Goal: Check status: Check status

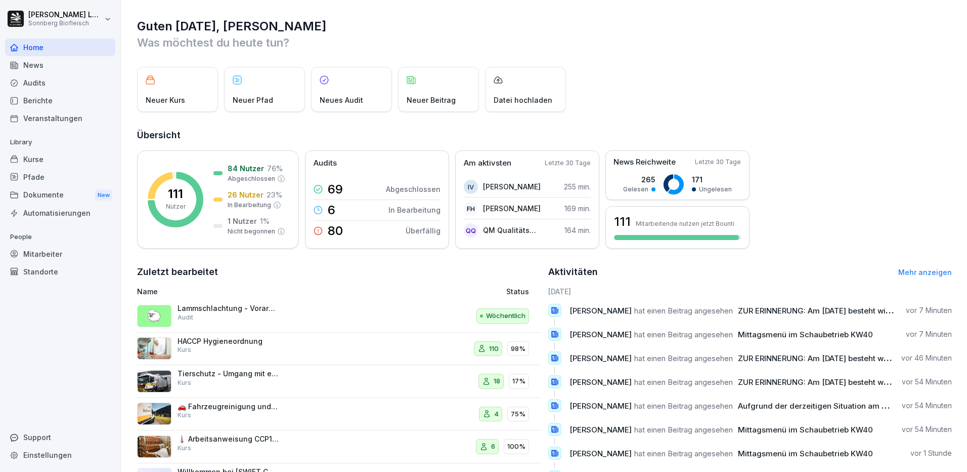
click at [51, 157] on div "Kurse" at bounding box center [60, 159] width 110 height 18
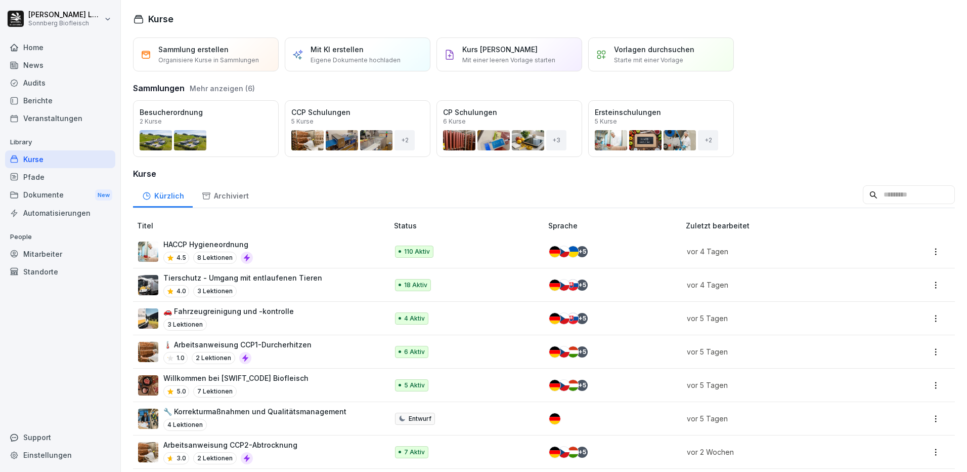
click at [0, 0] on div "Öffnen" at bounding box center [0, 0] width 0 height 0
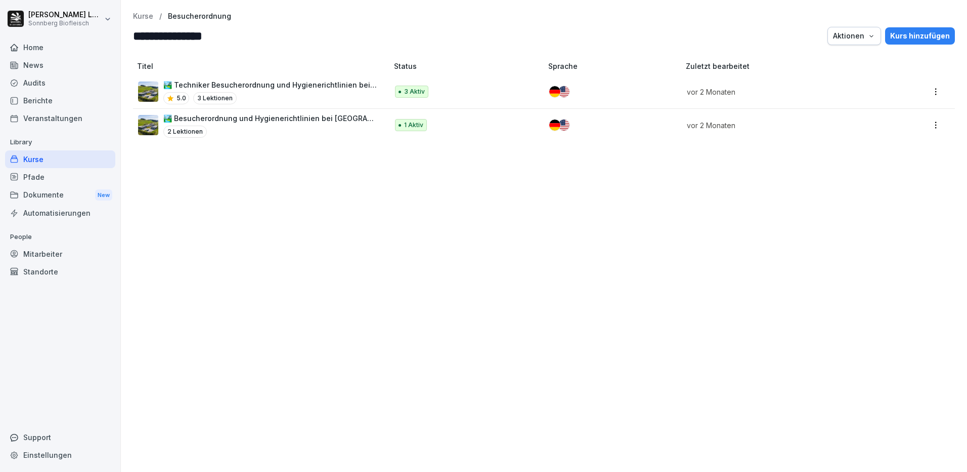
click at [297, 97] on div "5.0 3 Lektionen" at bounding box center [270, 98] width 215 height 12
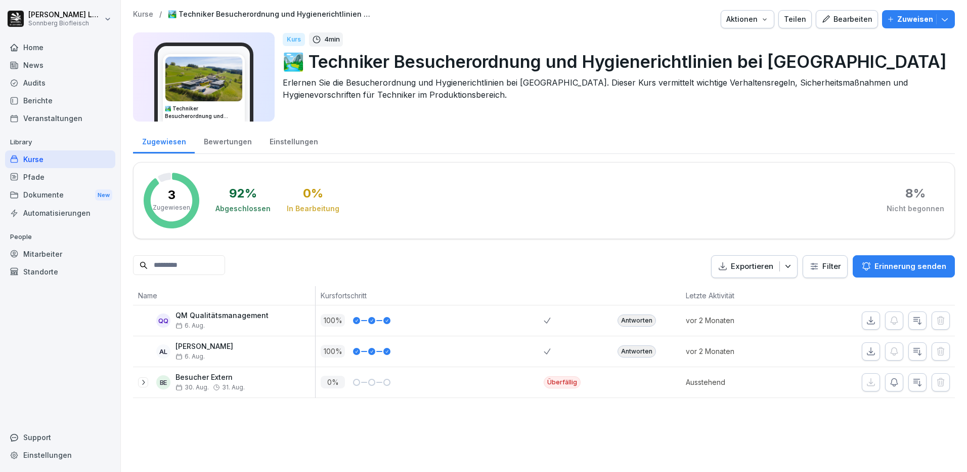
click at [144, 14] on p "Kurse" at bounding box center [143, 14] width 20 height 9
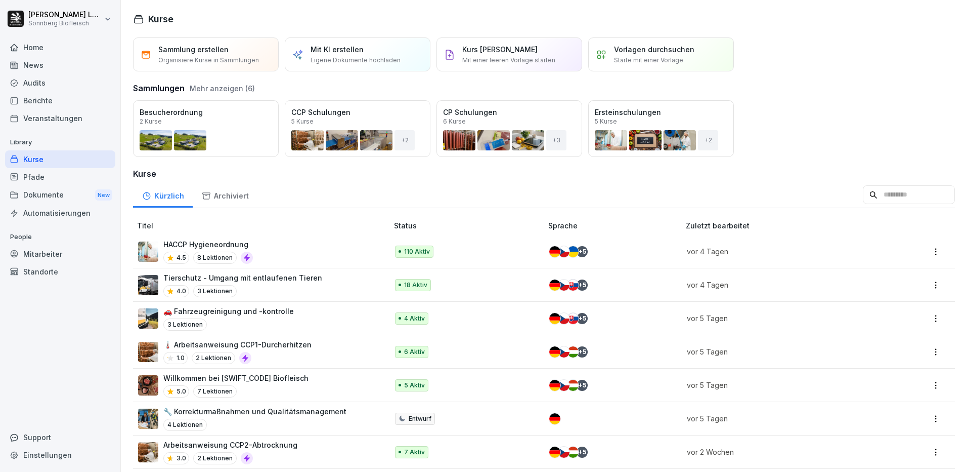
click at [82, 164] on div "Kurse" at bounding box center [60, 159] width 110 height 18
click at [0, 0] on button "Öffnen" at bounding box center [0, 0] width 0 height 0
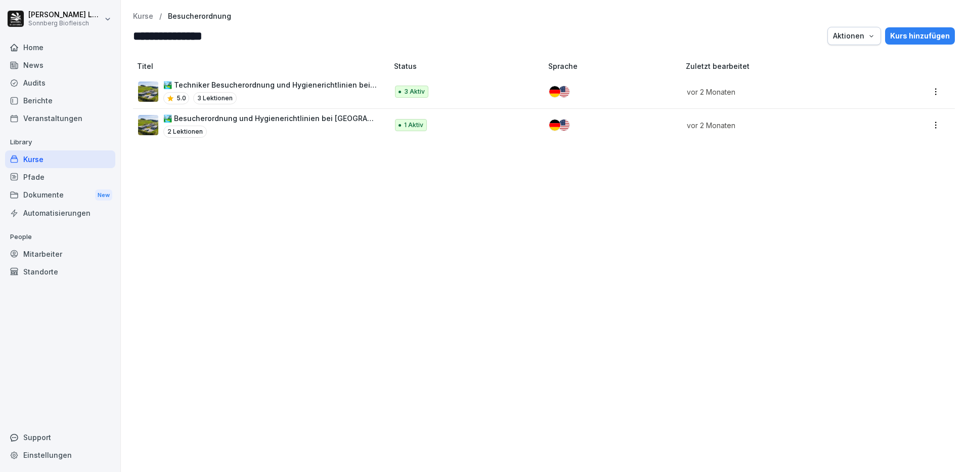
click at [316, 125] on div "2 Lektionen" at bounding box center [270, 131] width 215 height 12
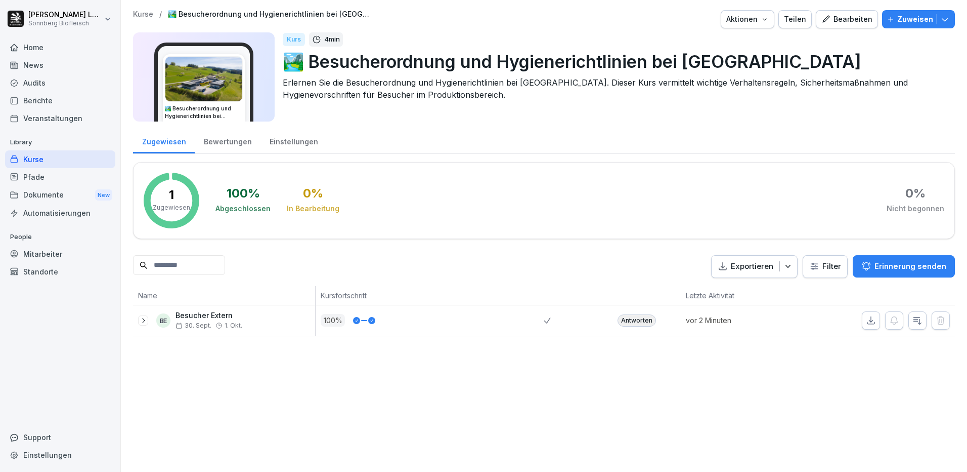
drag, startPoint x: 69, startPoint y: 160, endPoint x: 91, endPoint y: 162, distance: 21.3
click at [70, 160] on div "Kurse" at bounding box center [60, 159] width 110 height 18
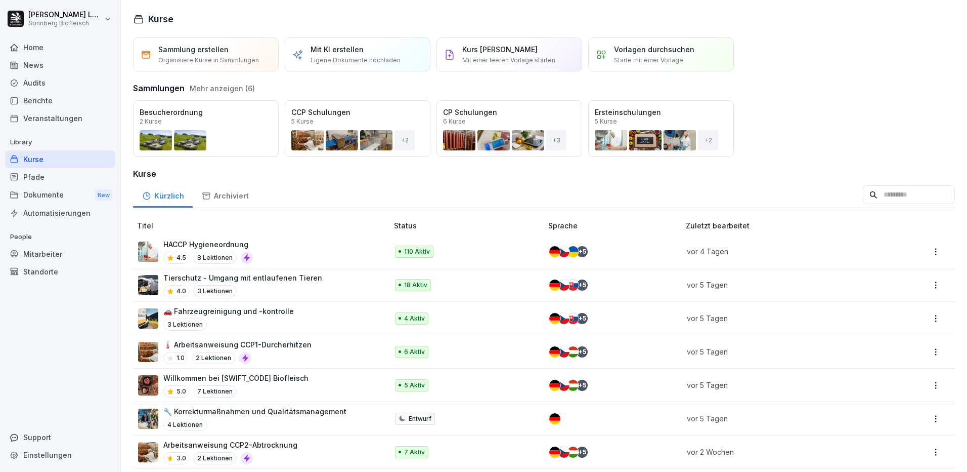
click at [0, 0] on div "Öffnen" at bounding box center [0, 0] width 0 height 0
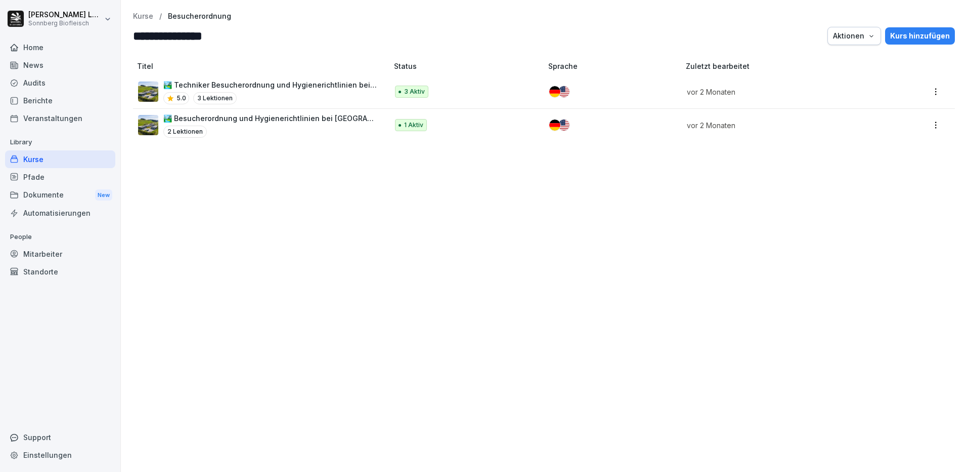
click at [315, 91] on div "🏞️ Techniker Besucherordnung und Hygienerichtlinien bei Sonnberg 5.0 3 Lektionen" at bounding box center [270, 91] width 215 height 25
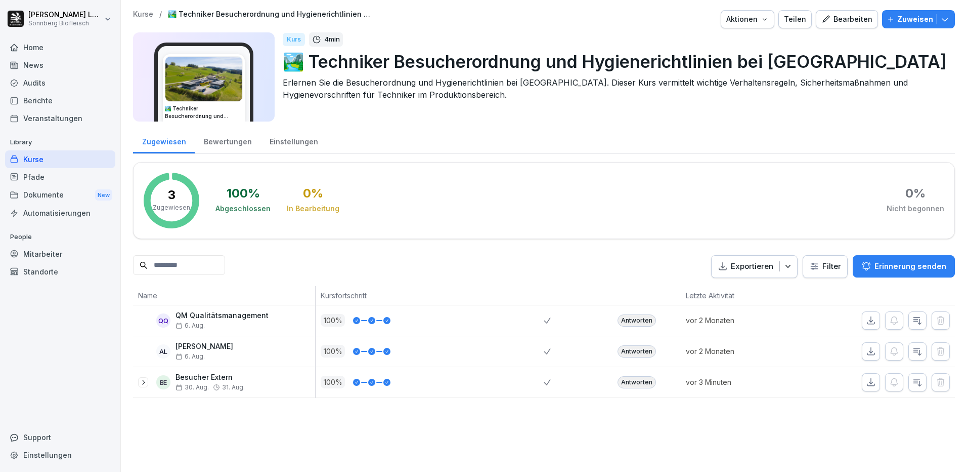
click at [146, 384] on icon at bounding box center [143, 382] width 8 height 8
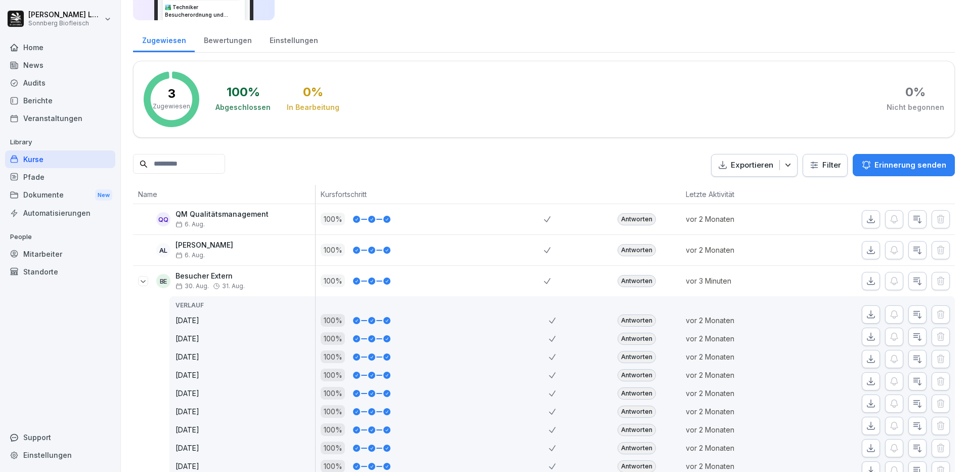
scroll to position [139, 0]
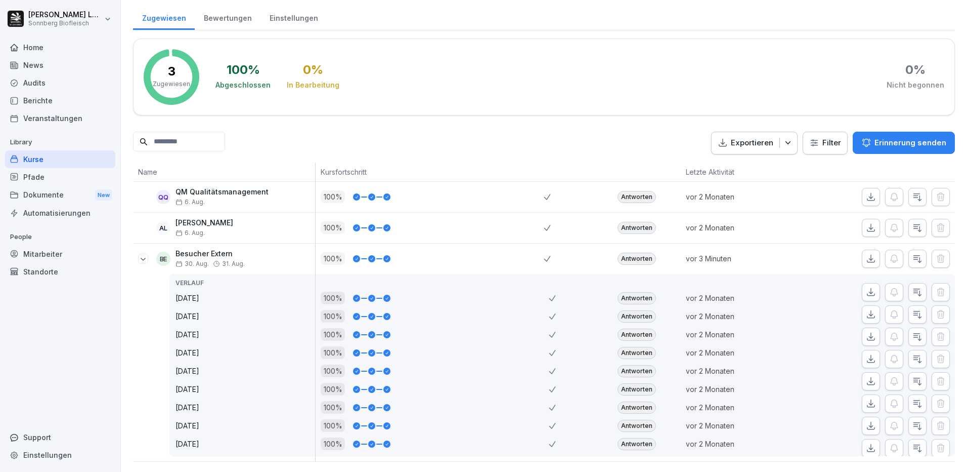
click at [141, 255] on icon at bounding box center [143, 259] width 8 height 8
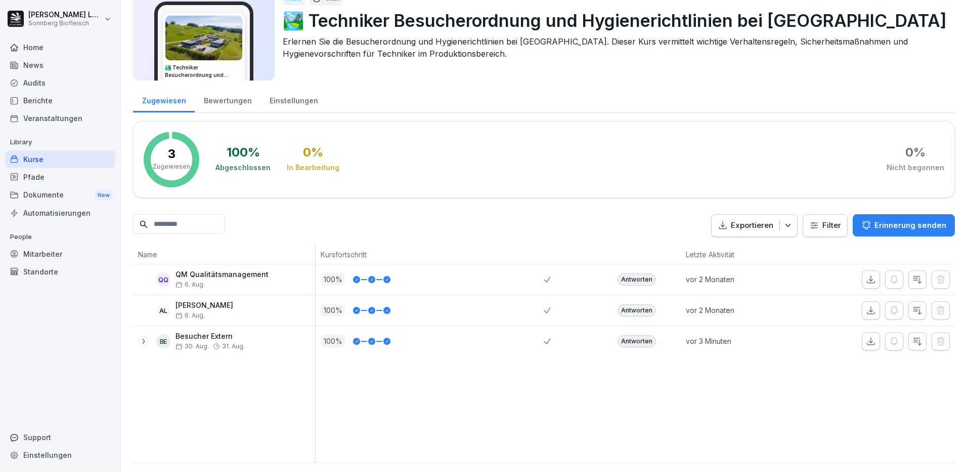
scroll to position [0, 0]
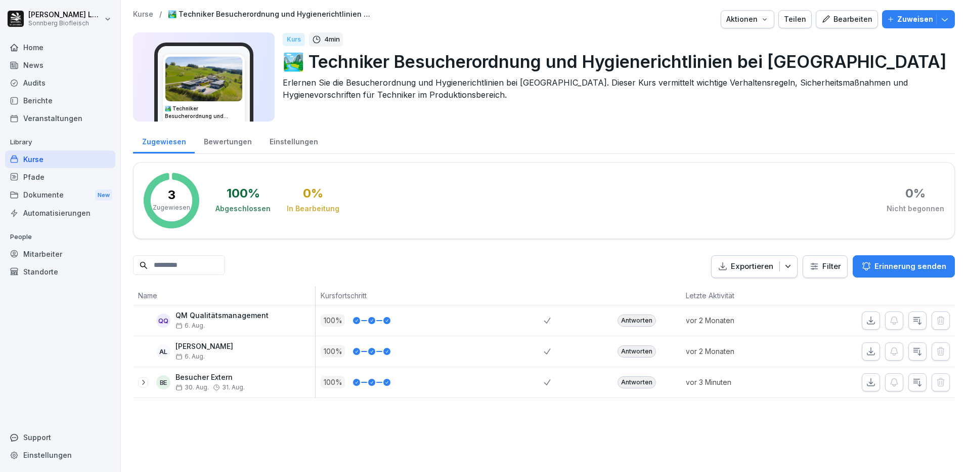
click at [144, 383] on icon at bounding box center [143, 382] width 8 height 8
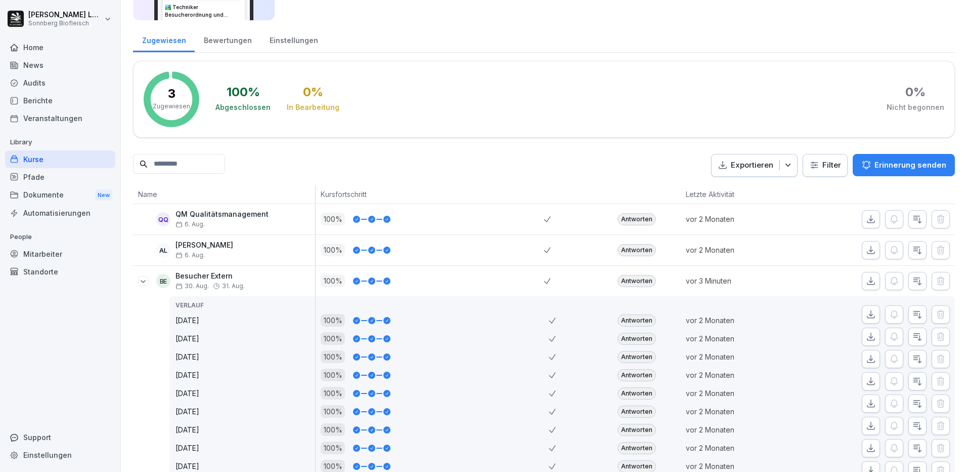
scroll to position [139, 0]
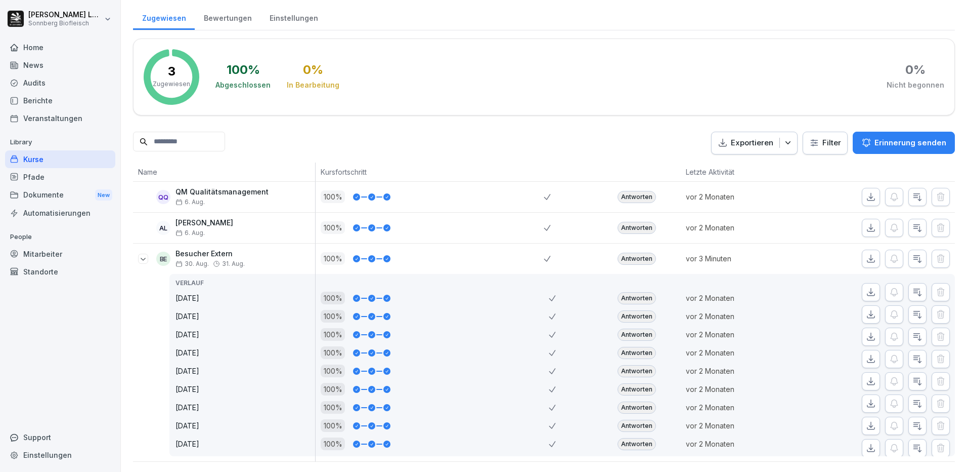
click at [45, 157] on div "Kurse" at bounding box center [60, 159] width 110 height 18
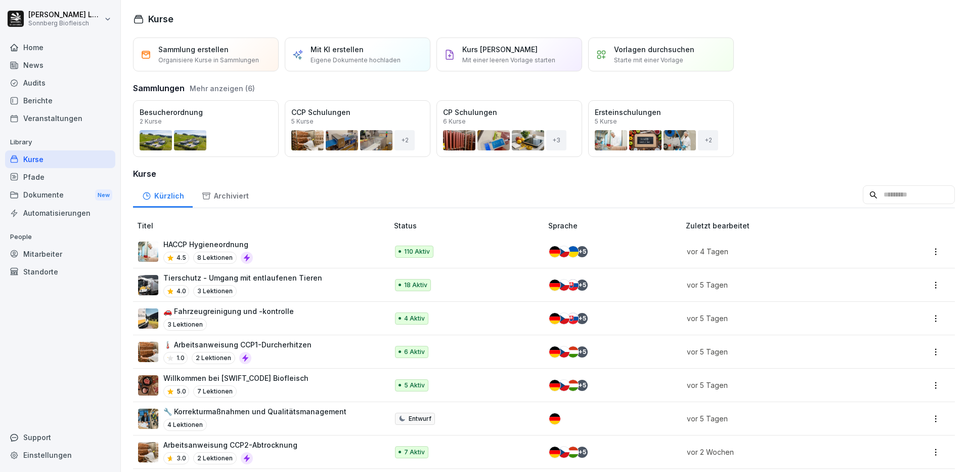
click at [258, 275] on p "Tierschutz - Umgang mit entlaufenen Tieren" at bounding box center [242, 277] width 159 height 11
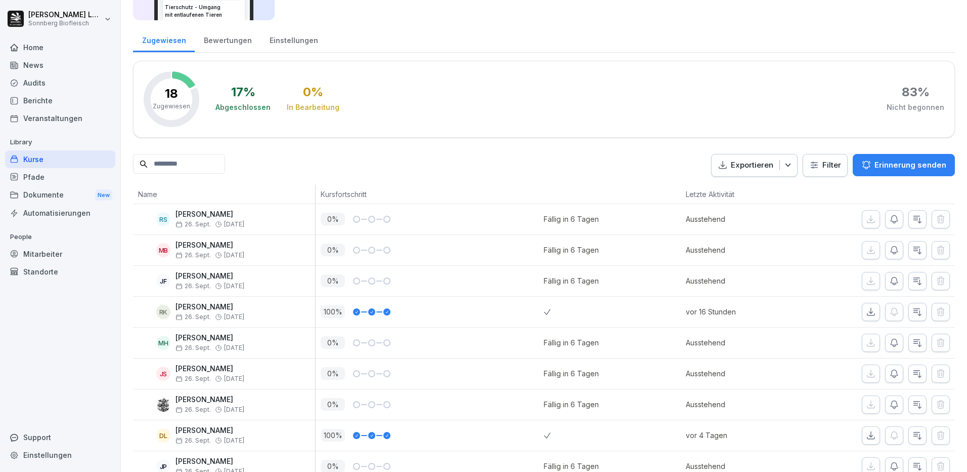
scroll to position [152, 0]
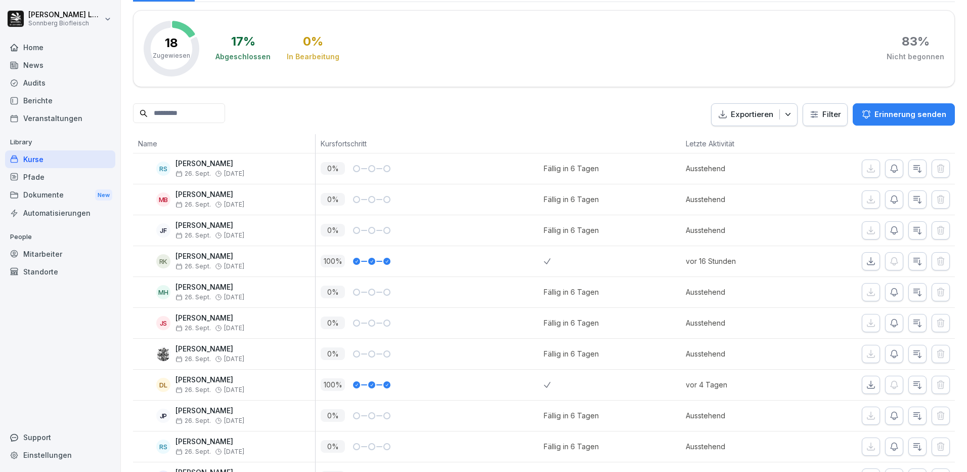
click at [366, 390] on div "100 %" at bounding box center [432, 384] width 223 height 13
click at [209, 384] on p "[PERSON_NAME]" at bounding box center [210, 379] width 69 height 9
click at [80, 160] on div "Kurse" at bounding box center [60, 159] width 110 height 18
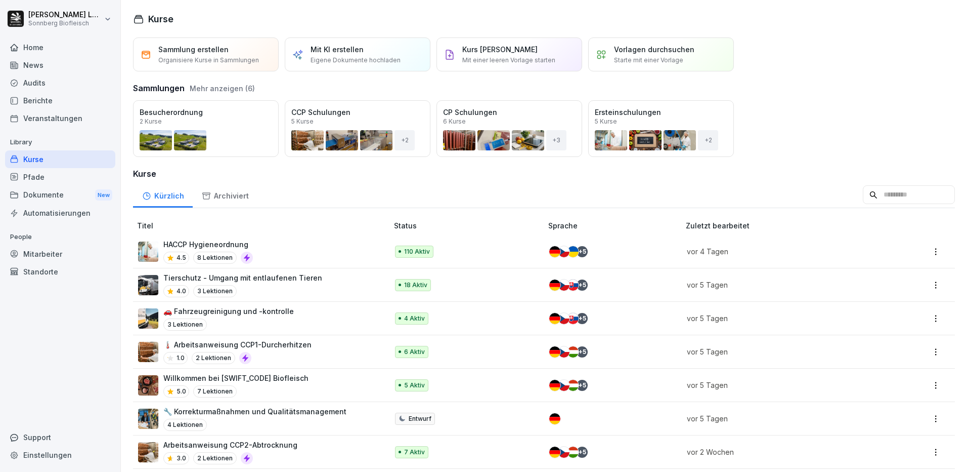
click at [279, 278] on p "Tierschutz - Umgang mit entlaufenen Tieren" at bounding box center [242, 277] width 159 height 11
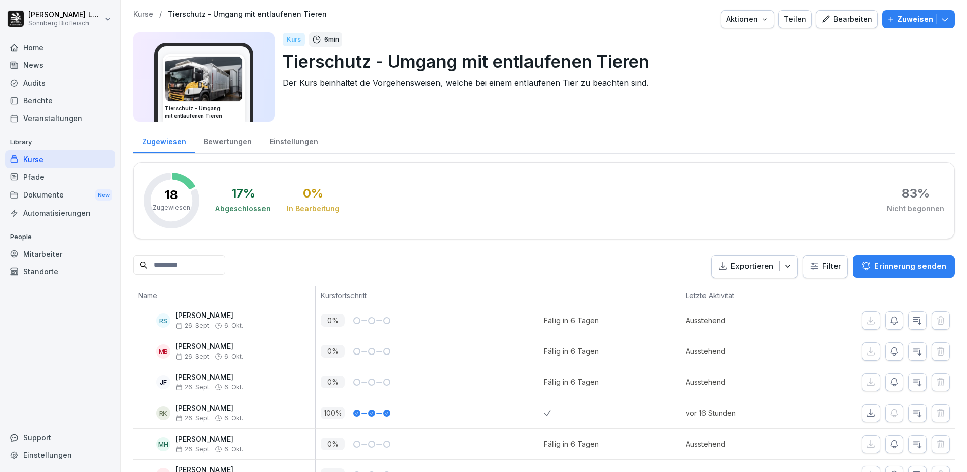
click at [389, 412] on div at bounding box center [387, 412] width 7 height 7
click at [706, 415] on p "vor 16 Stunden" at bounding box center [740, 412] width 109 height 11
click at [552, 409] on div at bounding box center [578, 413] width 68 height 30
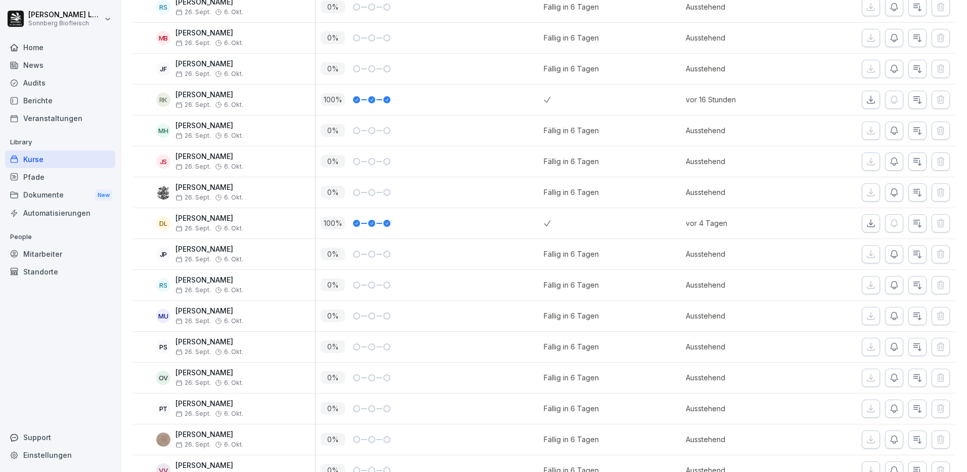
scroll to position [263, 0]
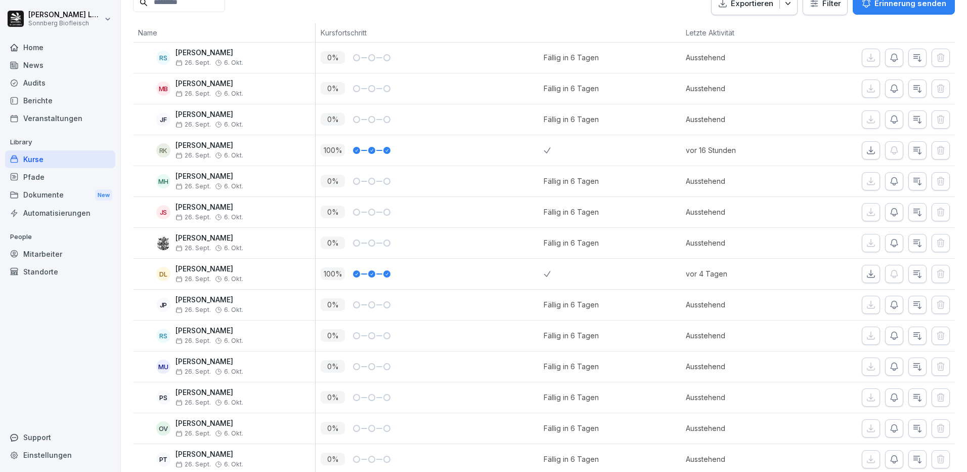
drag, startPoint x: 38, startPoint y: 47, endPoint x: 48, endPoint y: 54, distance: 11.9
click at [39, 47] on div "Home" at bounding box center [60, 47] width 110 height 18
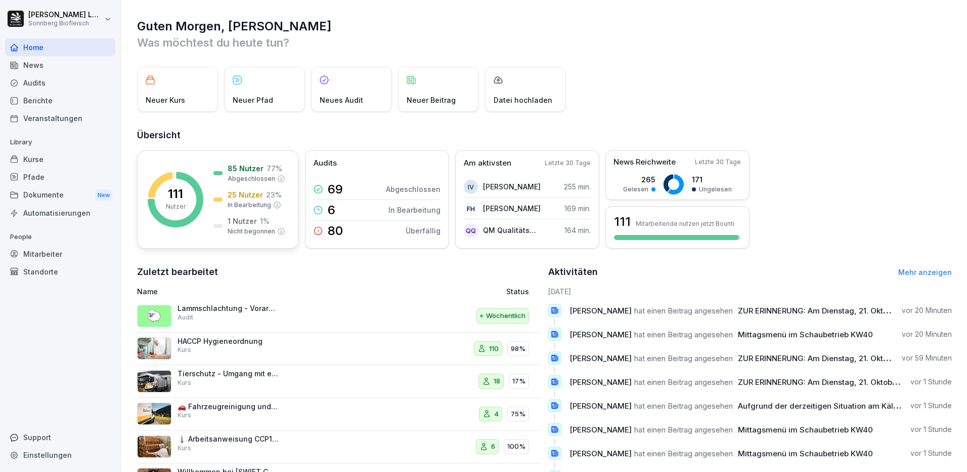
click at [280, 231] on icon at bounding box center [281, 231] width 7 height 7
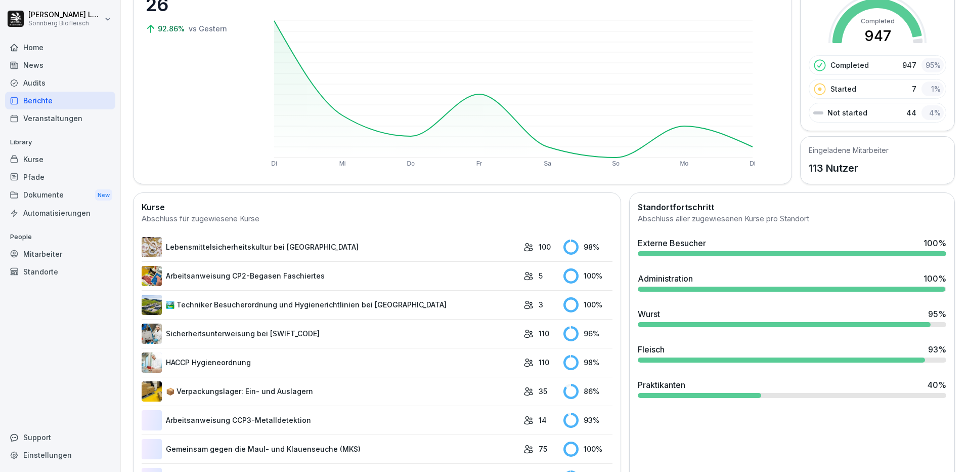
scroll to position [354, 0]
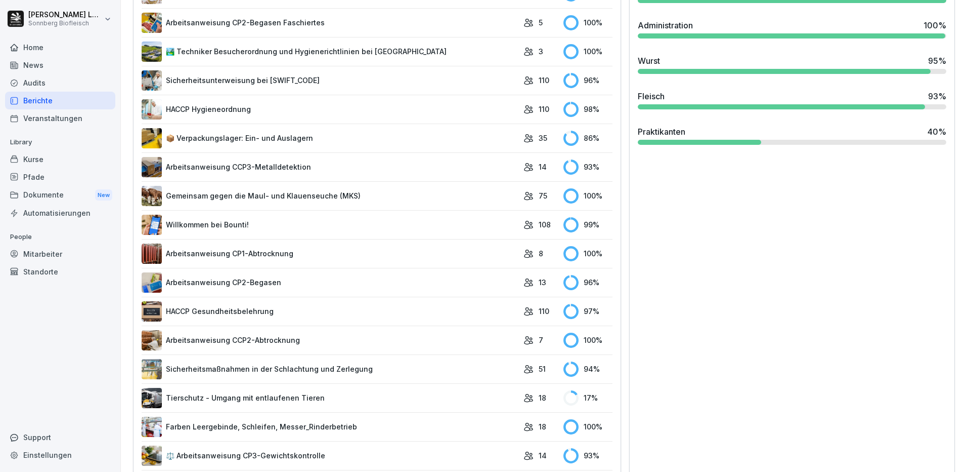
click at [784, 143] on div at bounding box center [792, 142] width 309 height 5
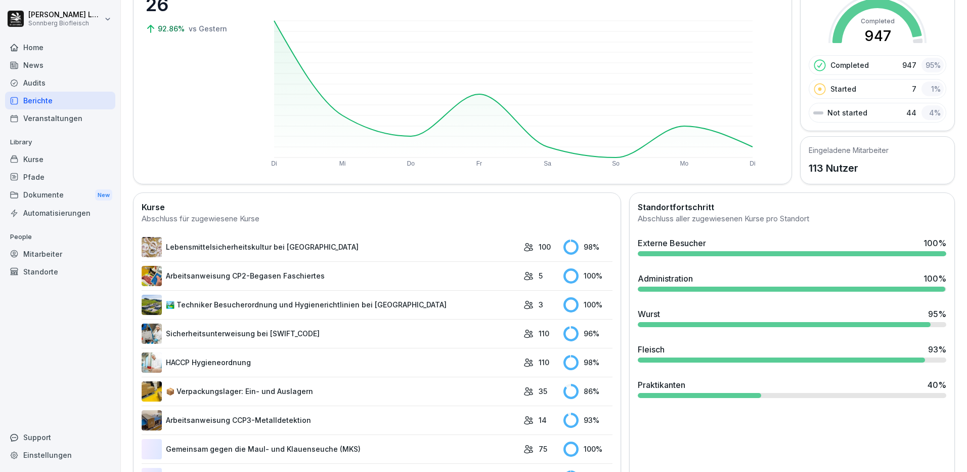
scroll to position [152, 0]
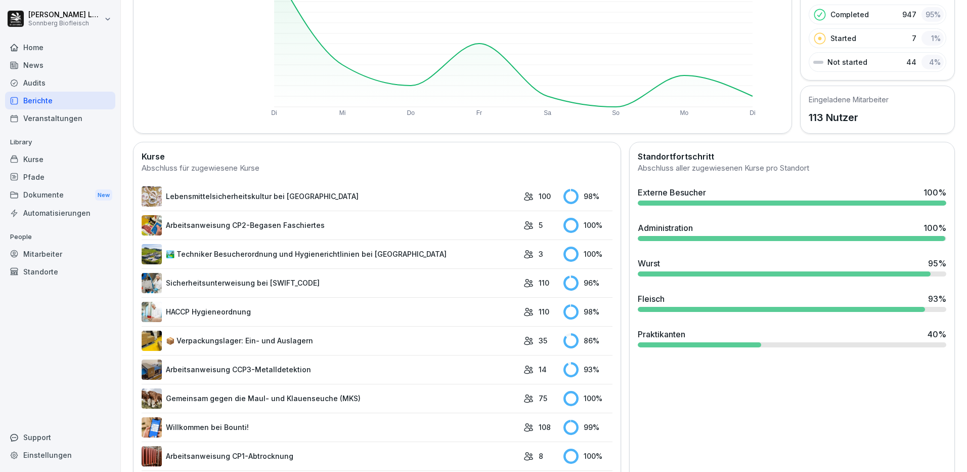
click at [669, 270] on div "Wurst 95 %" at bounding box center [792, 266] width 317 height 27
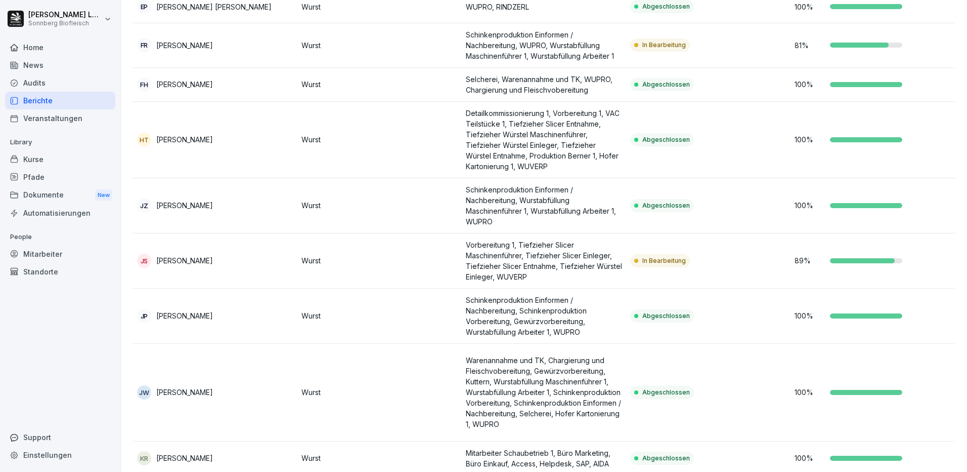
scroll to position [860, 0]
